Goal: Task Accomplishment & Management: Manage account settings

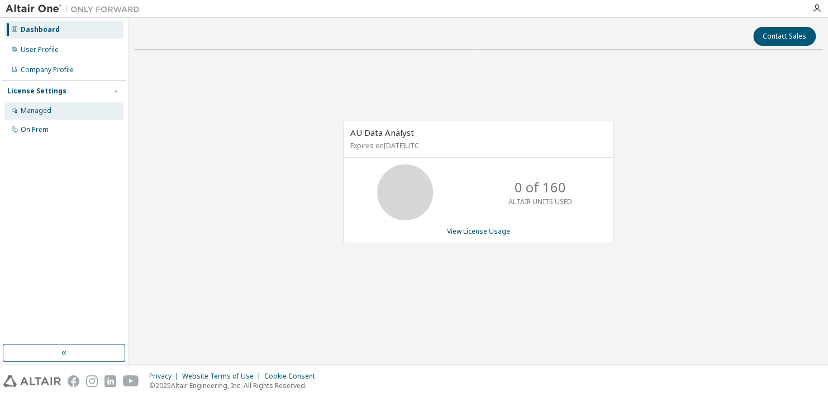
click at [29, 111] on div "Managed" at bounding box center [36, 110] width 31 height 9
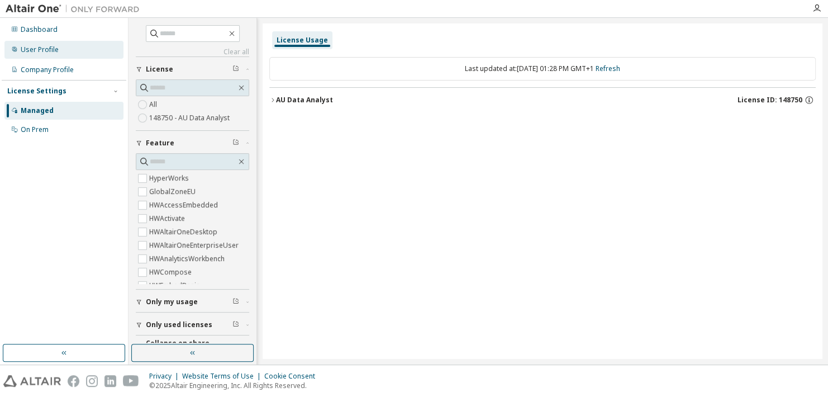
click at [32, 47] on div "User Profile" at bounding box center [40, 49] width 38 height 9
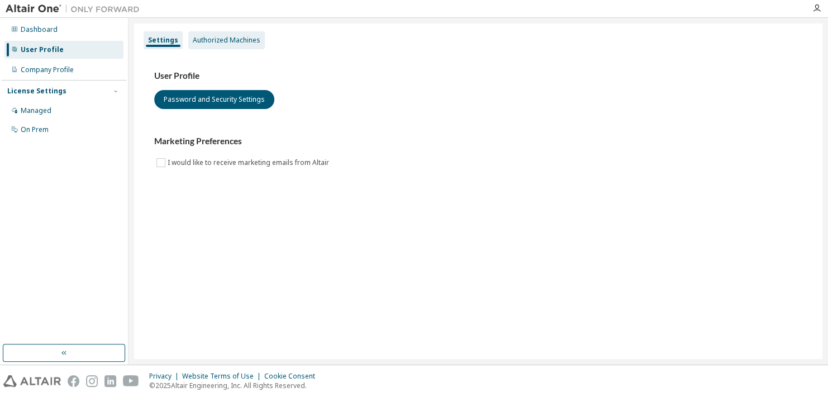
click at [214, 39] on div "Authorized Machines" at bounding box center [227, 40] width 68 height 9
